Goal: Task Accomplishment & Management: Use online tool/utility

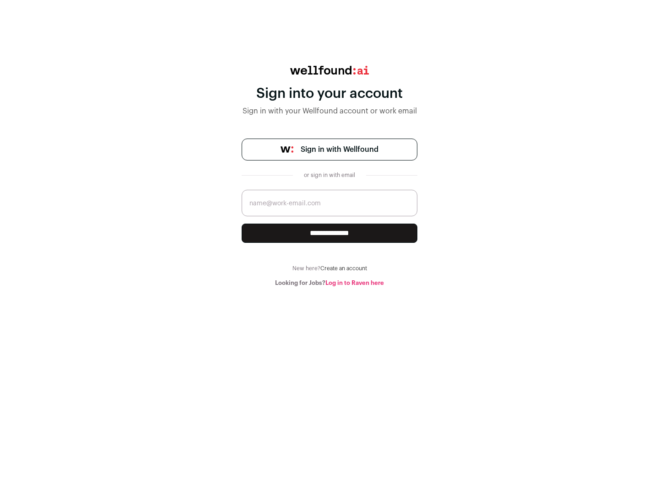
click at [339, 150] on span "Sign in with Wellfound" at bounding box center [340, 149] width 78 height 11
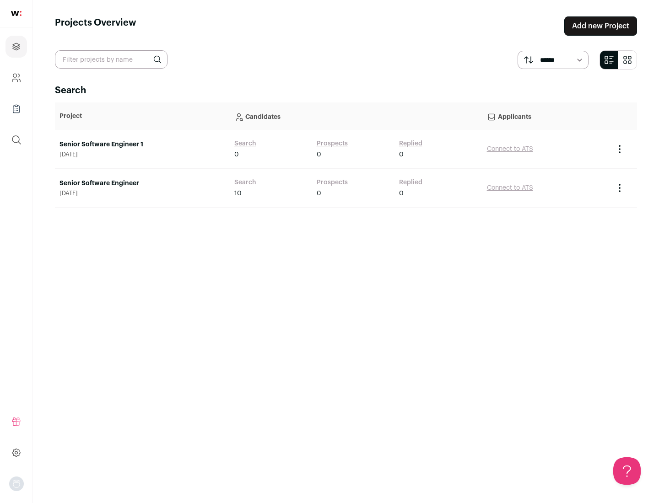
click at [142, 183] on link "Senior Software Engineer" at bounding box center [142, 183] width 166 height 9
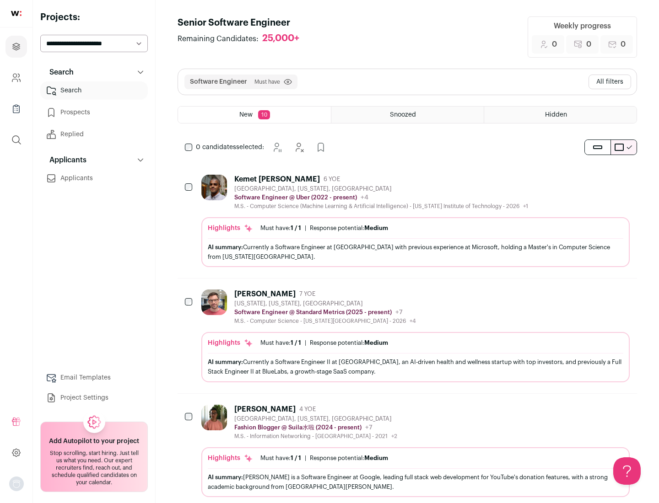
click at [407, 221] on div "Highlights Must have: 1 / 1 How many must haves have been fulfilled? | Response…" at bounding box center [415, 242] width 428 height 50
